Goal: Task Accomplishment & Management: Use online tool/utility

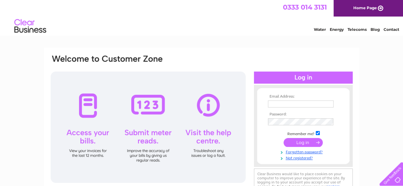
type input "amankhan12359@gmail.com"
click at [305, 144] on input "submit" at bounding box center [303, 142] width 39 height 9
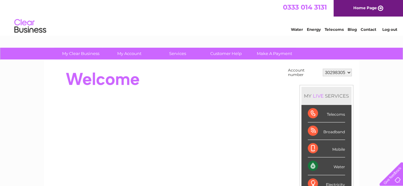
click at [283, 37] on html "0333 014 3131 Home Page Water Energy Telecoms Blog Contact Log out" at bounding box center [201, 18] width 403 height 37
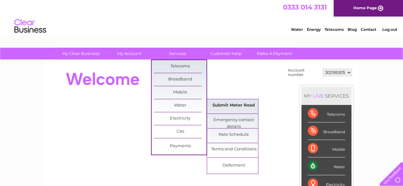
click at [233, 102] on link "Submit Meter Read" at bounding box center [233, 105] width 53 height 13
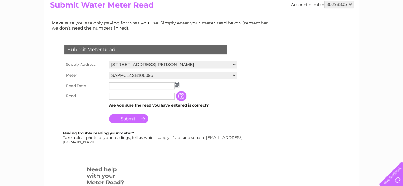
scroll to position [77, 0]
click at [177, 85] on img at bounding box center [177, 84] width 5 height 5
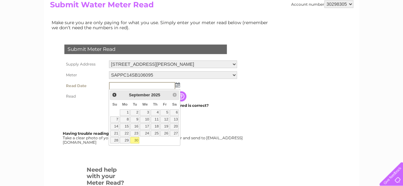
click at [133, 139] on link "30" at bounding box center [134, 140] width 9 height 6
type input "2025/09/30"
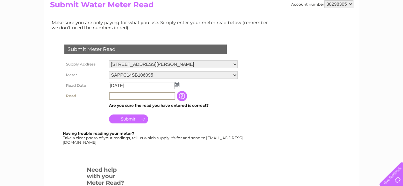
click at [165, 95] on input "text" at bounding box center [142, 96] width 66 height 8
type input "00453"
click at [123, 116] on input "Submit" at bounding box center [128, 118] width 39 height 9
